Goal: Task Accomplishment & Management: Use online tool/utility

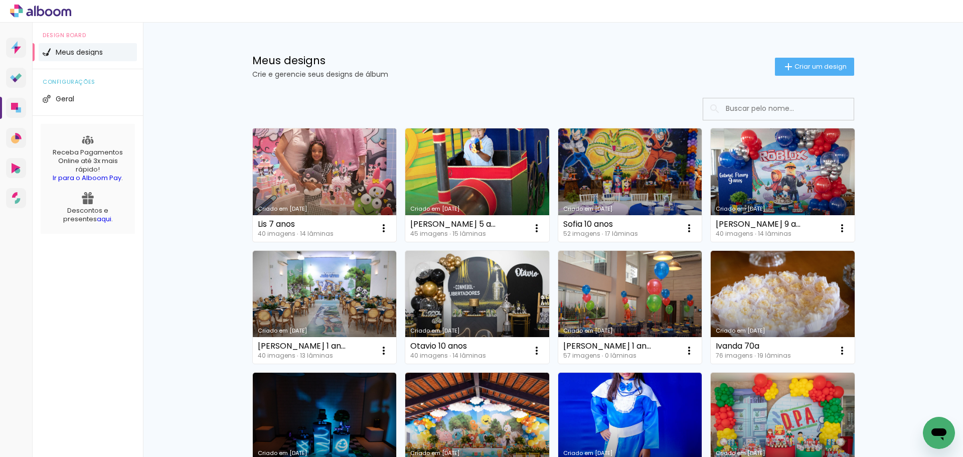
click at [351, 186] on link "Criado em [DATE]" at bounding box center [325, 184] width 144 height 113
click at [339, 182] on link "Criado em [DATE]" at bounding box center [325, 184] width 144 height 113
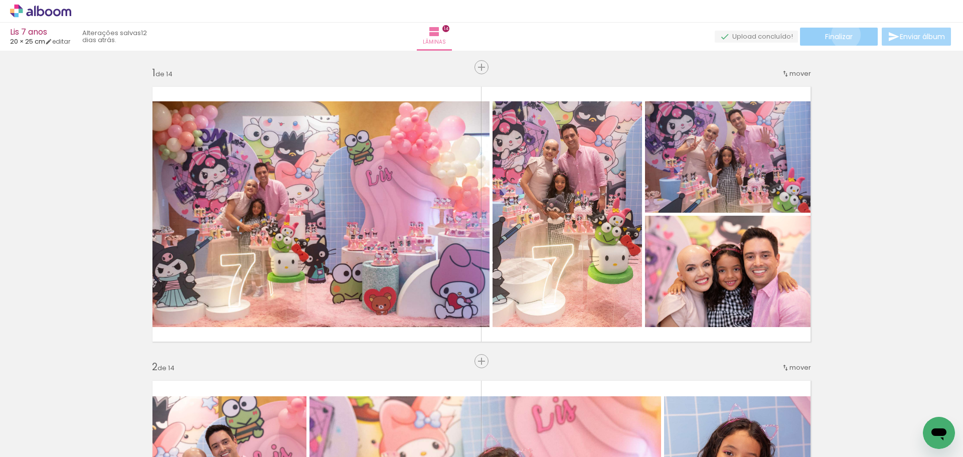
click at [842, 35] on span "Finalizar" at bounding box center [839, 36] width 28 height 7
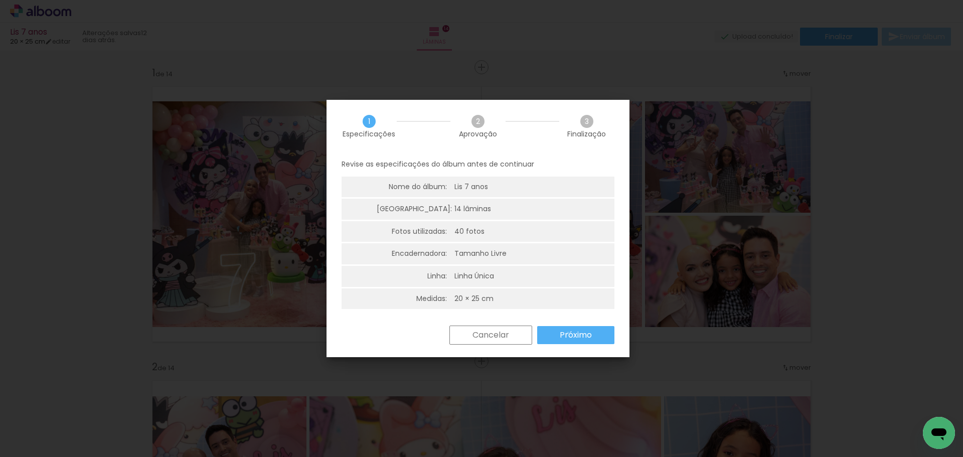
click at [0, 0] on slot "Próximo" at bounding box center [0, 0] width 0 height 0
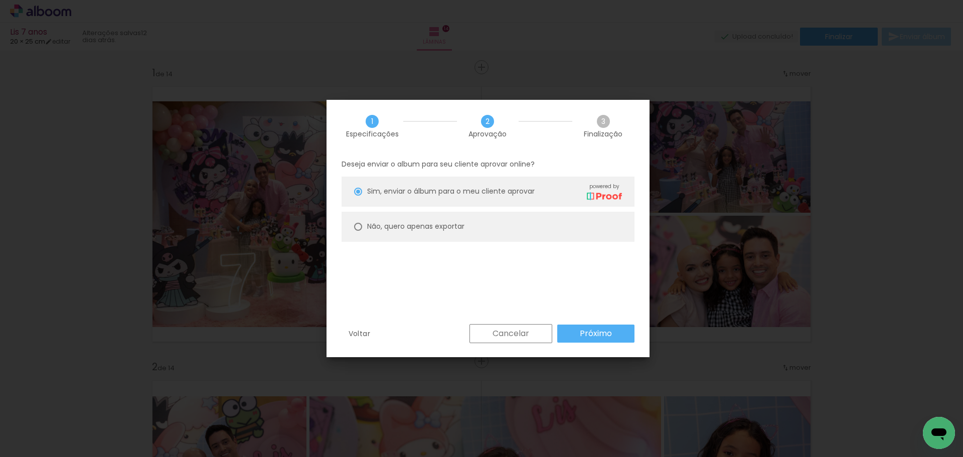
click at [402, 231] on div "Não, quero apenas exportar" at bounding box center [415, 226] width 97 height 11
type paper-radio-button "on"
click at [615, 335] on paper-button "Próximo" at bounding box center [595, 333] width 77 height 18
type input "Alta, 300 DPI"
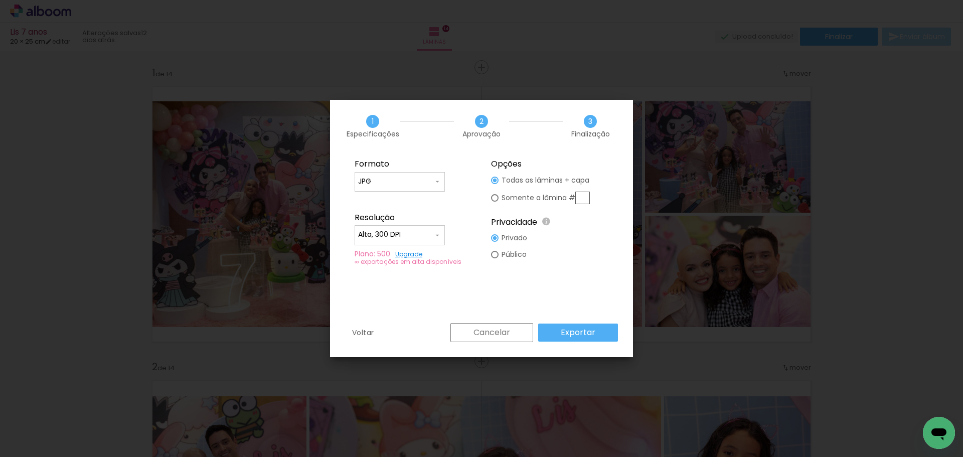
click at [601, 335] on paper-button "Exportar" at bounding box center [578, 332] width 80 height 18
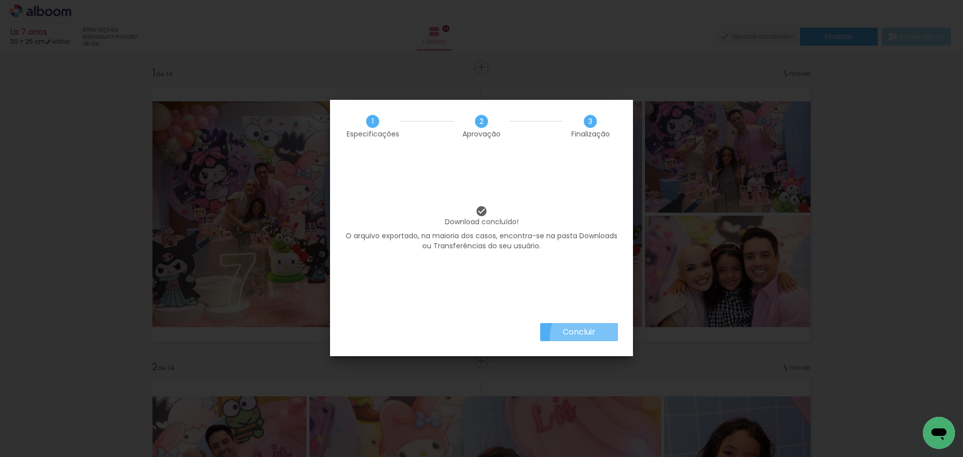
click at [0, 0] on slot "Concluir" at bounding box center [0, 0] width 0 height 0
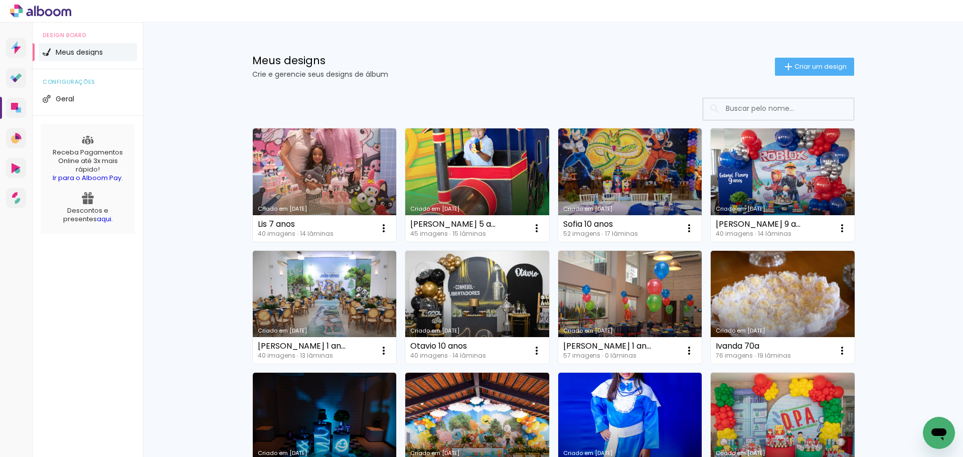
click at [497, 173] on link "Criado em [DATE]" at bounding box center [477, 184] width 144 height 113
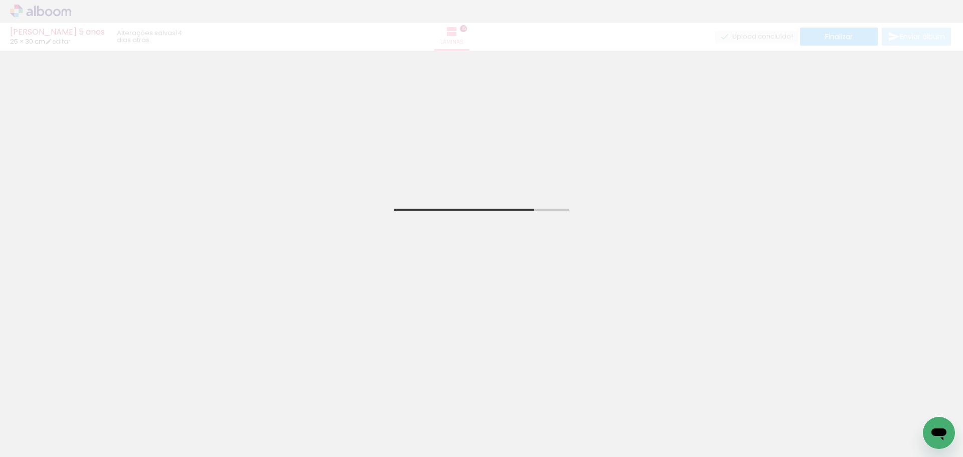
click at [29, 444] on span "Adicionar Fotos" at bounding box center [36, 443] width 30 height 11
click at [0, 0] on input "file" at bounding box center [0, 0] width 0 height 0
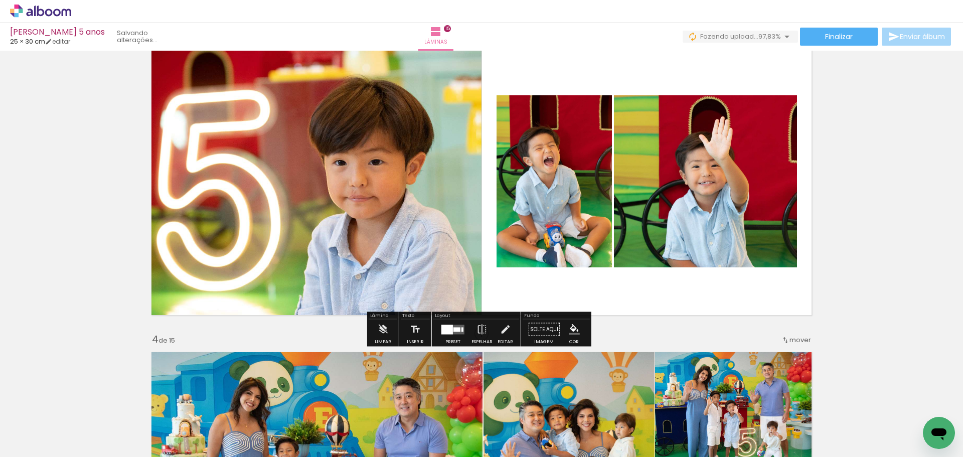
scroll to position [652, 0]
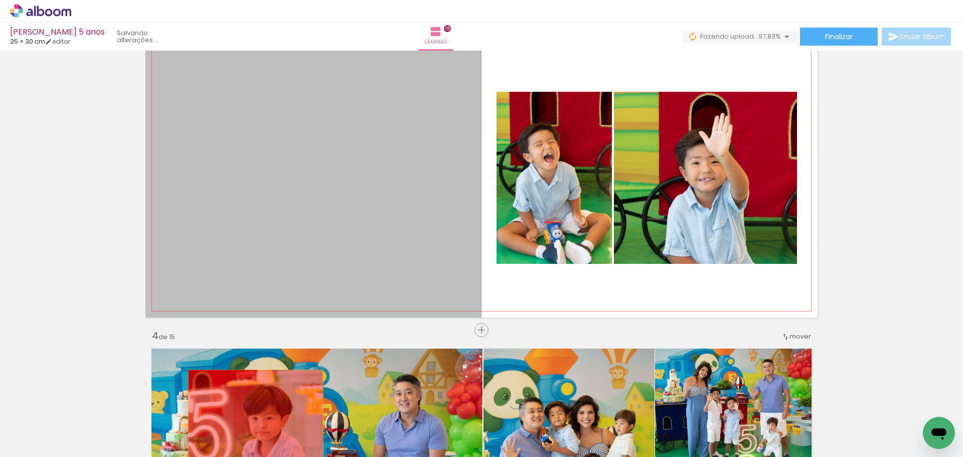
drag, startPoint x: 316, startPoint y: 183, endPoint x: 252, endPoint y: 426, distance: 251.1
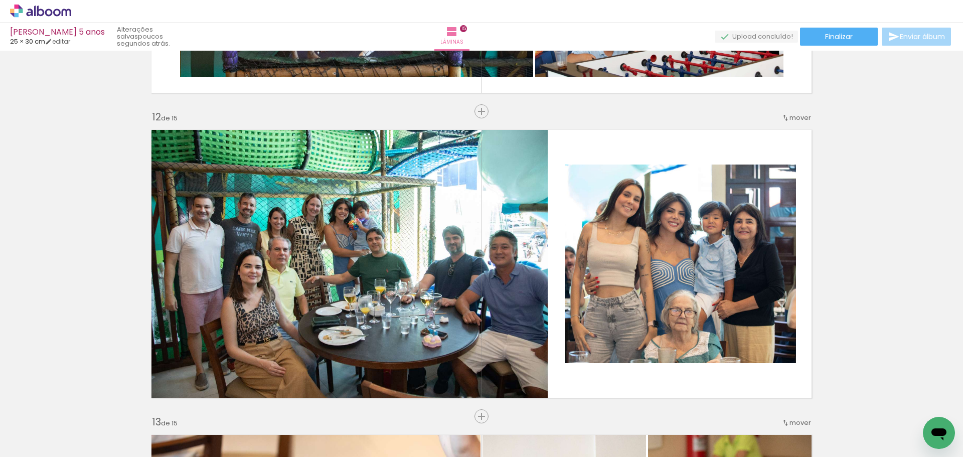
scroll to position [0, 1706]
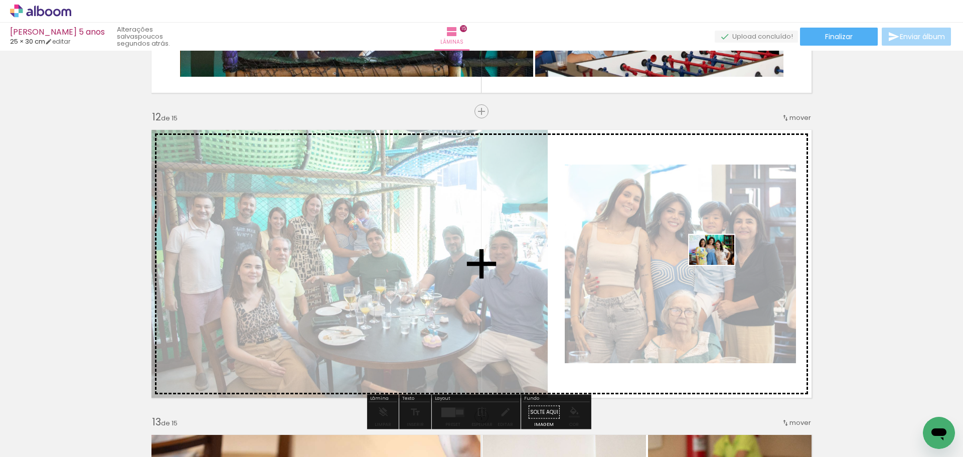
drag, startPoint x: 916, startPoint y: 420, endPoint x: 719, endPoint y: 265, distance: 251.0
click at [719, 265] on quentale-workspace at bounding box center [481, 228] width 963 height 457
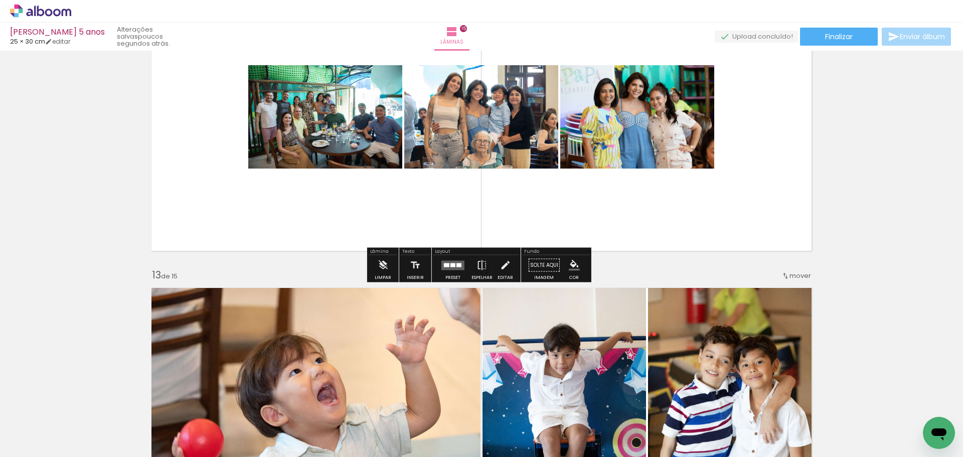
scroll to position [3461, 0]
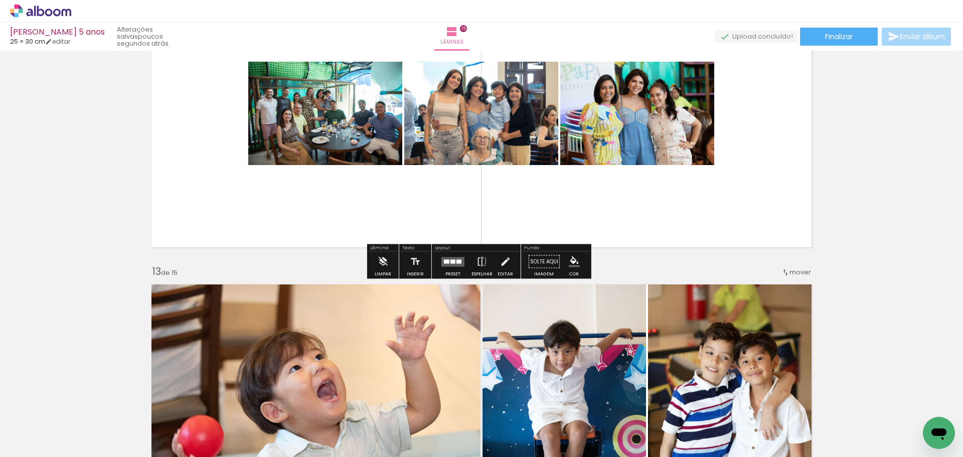
click at [450, 257] on quentale-layouter at bounding box center [452, 262] width 23 height 10
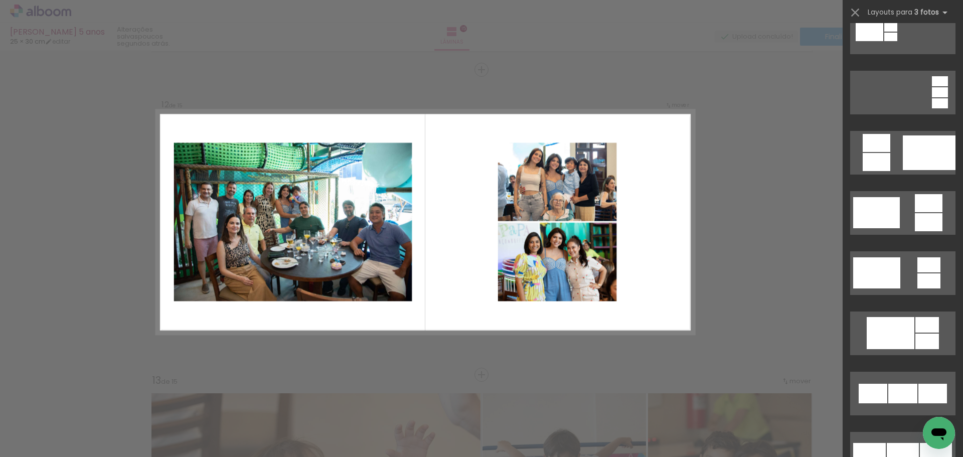
scroll to position [401, 0]
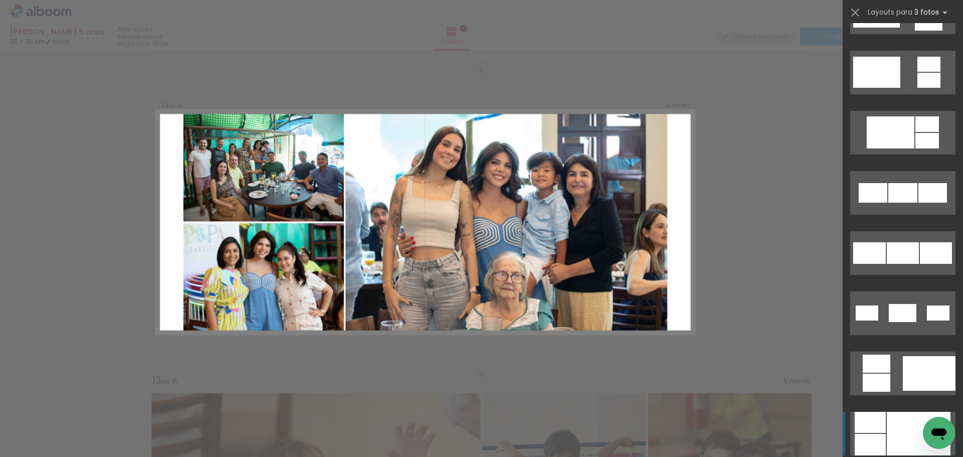
click at [920, 429] on div at bounding box center [919, 434] width 64 height 44
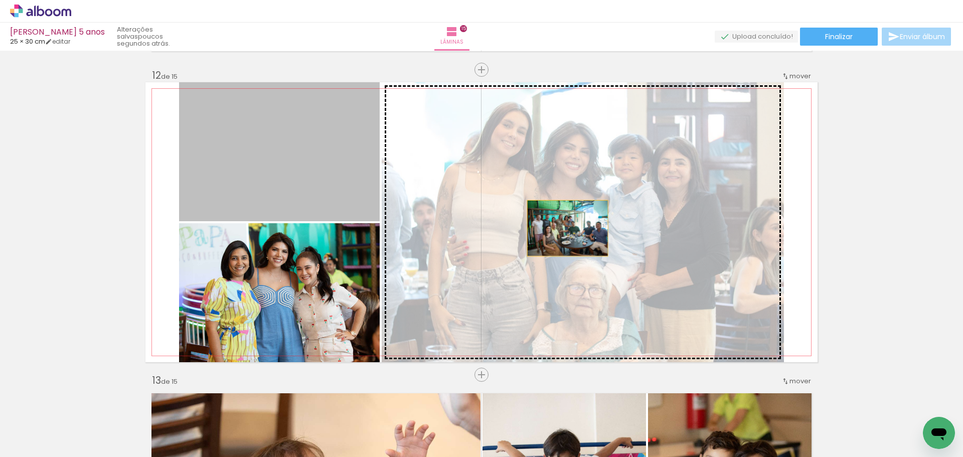
drag, startPoint x: 303, startPoint y: 166, endPoint x: 564, endPoint y: 228, distance: 267.7
click at [0, 0] on slot at bounding box center [0, 0] width 0 height 0
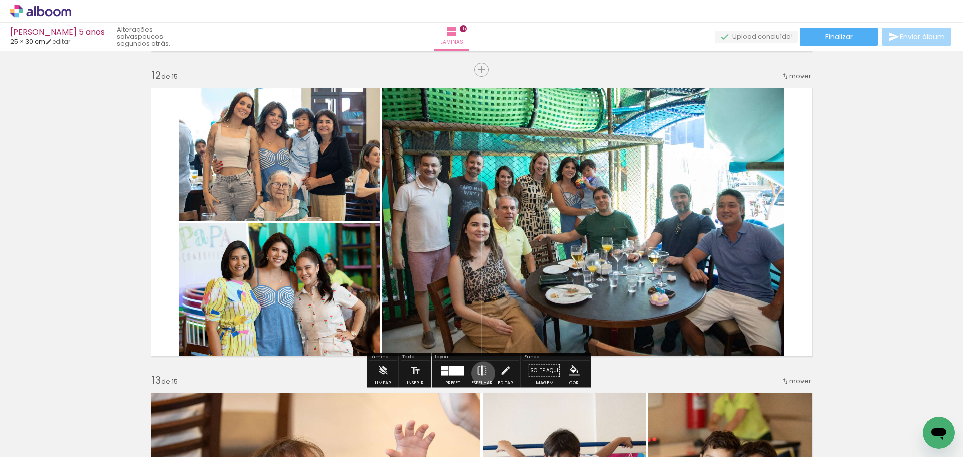
click at [481, 373] on iron-icon at bounding box center [481, 371] width 11 height 20
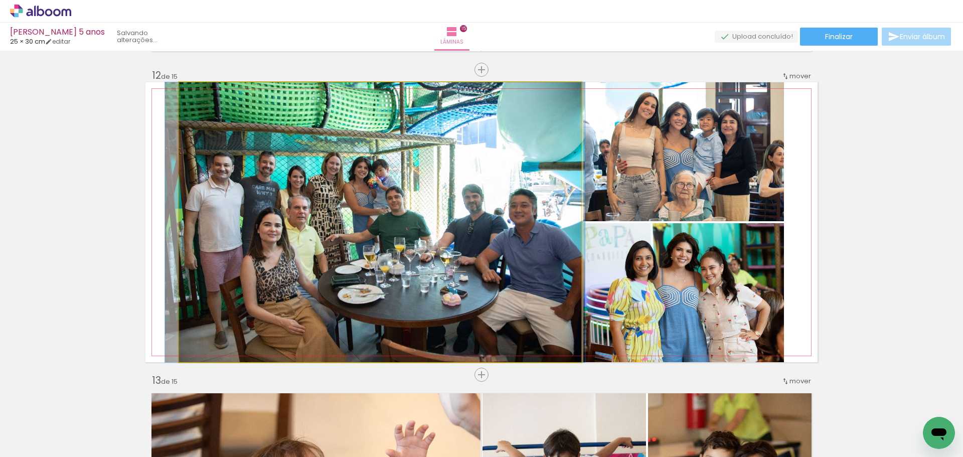
drag, startPoint x: 480, startPoint y: 296, endPoint x: 475, endPoint y: 292, distance: 6.7
click at [492, 268] on quentale-photo at bounding box center [380, 222] width 402 height 280
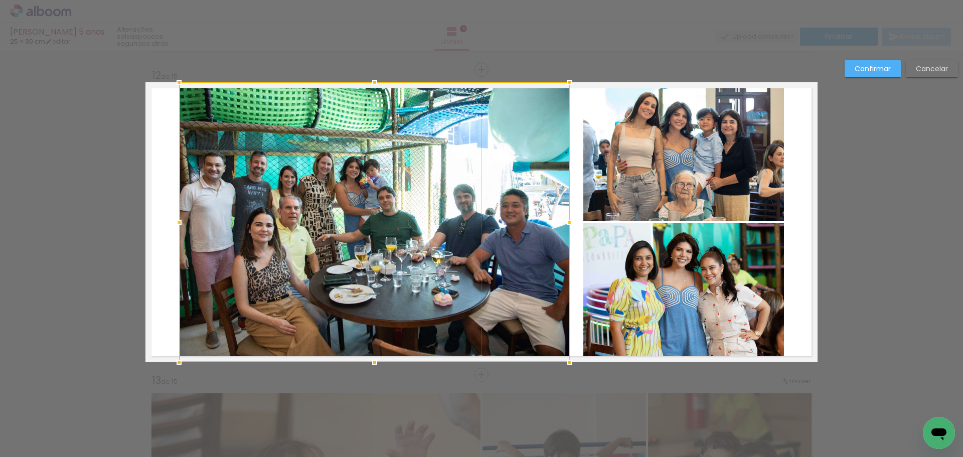
drag, startPoint x: 579, startPoint y: 222, endPoint x: 567, endPoint y: 223, distance: 11.5
click at [567, 223] on div at bounding box center [570, 222] width 20 height 20
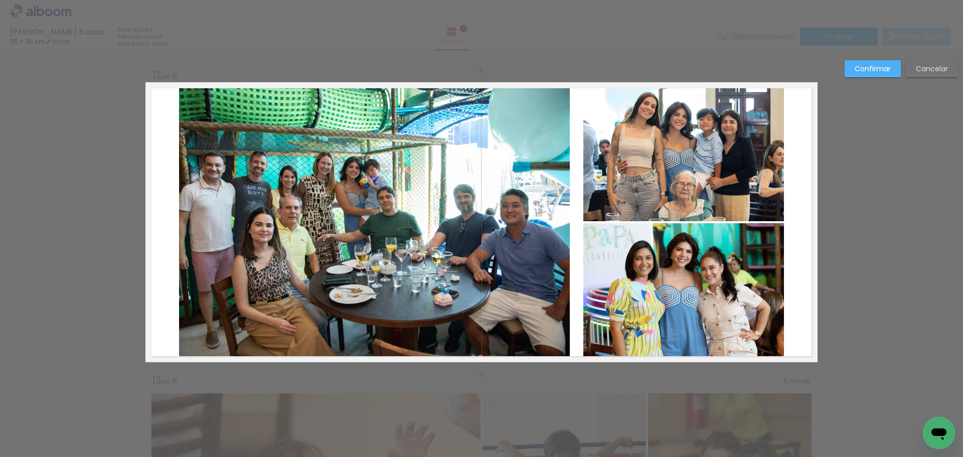
click at [610, 184] on quentale-photo at bounding box center [683, 151] width 201 height 139
click at [594, 260] on quentale-photo at bounding box center [683, 292] width 201 height 139
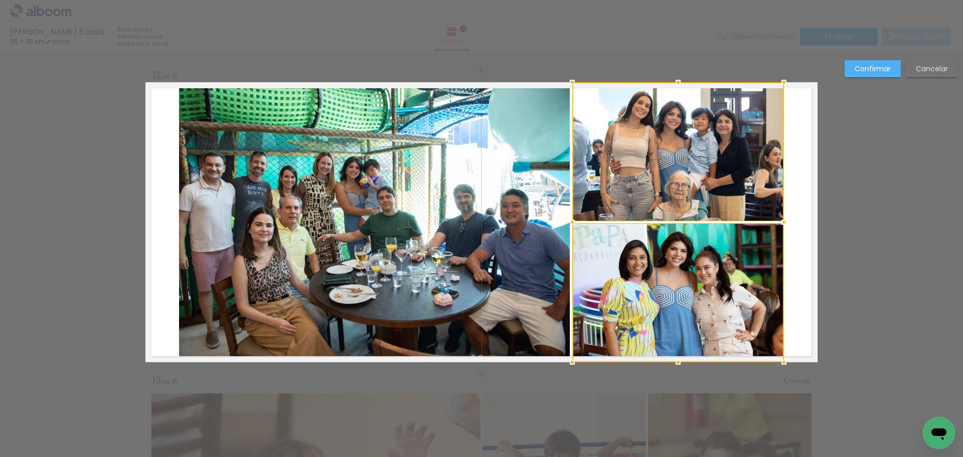
drag, startPoint x: 579, startPoint y: 221, endPoint x: 568, endPoint y: 223, distance: 11.1
click at [568, 223] on div at bounding box center [572, 222] width 20 height 20
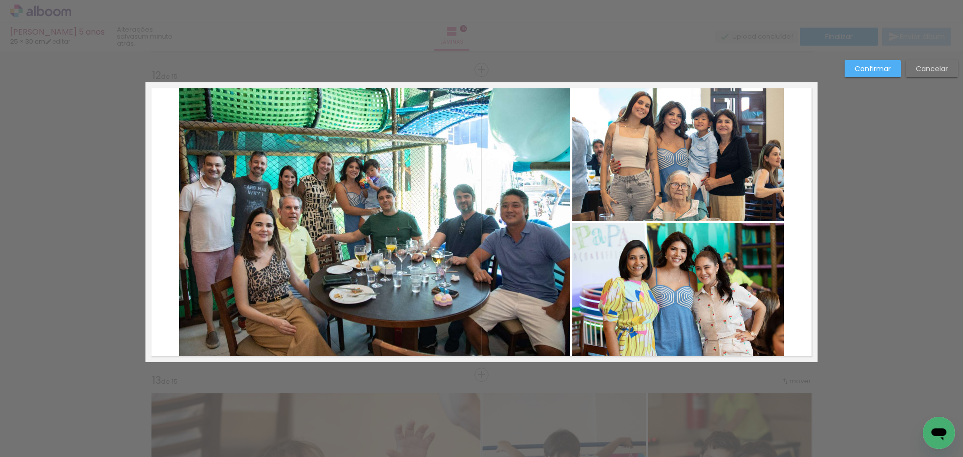
click at [0, 0] on slot "Confirmar" at bounding box center [0, 0] width 0 height 0
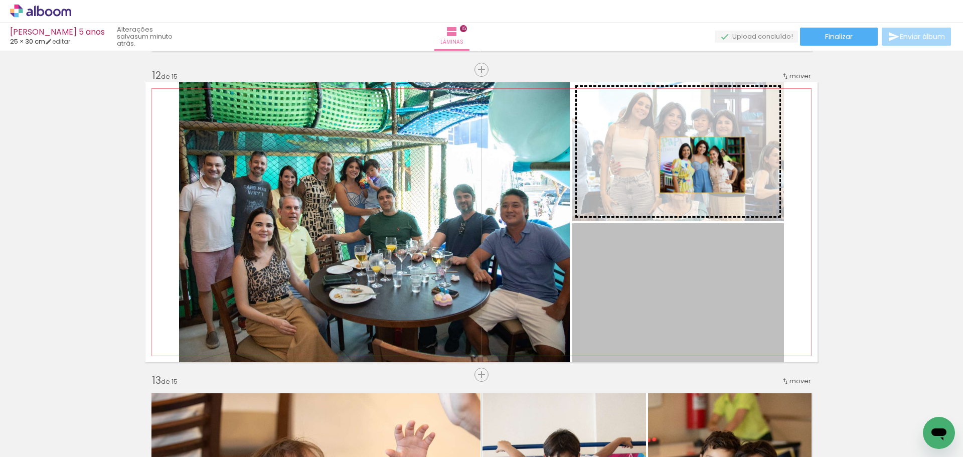
drag, startPoint x: 686, startPoint y: 286, endPoint x: 699, endPoint y: 163, distance: 123.6
click at [0, 0] on slot at bounding box center [0, 0] width 0 height 0
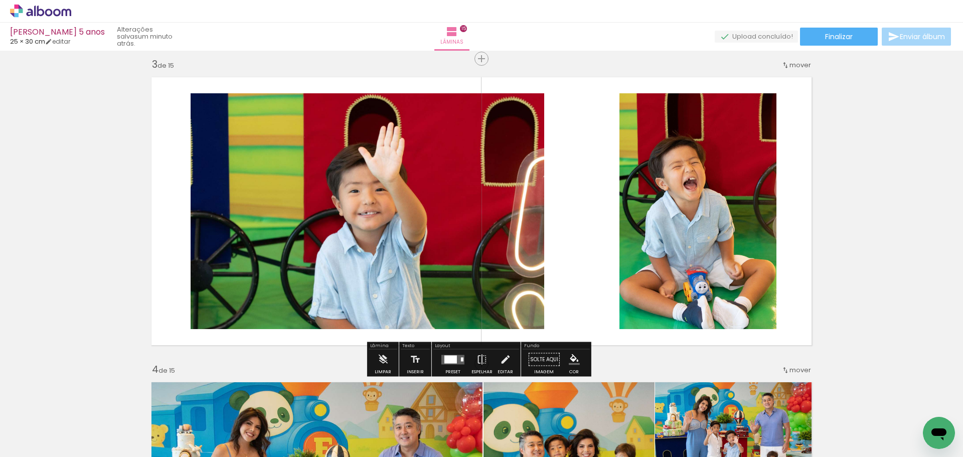
scroll to position [593, 0]
